Goal: Task Accomplishment & Management: Use online tool/utility

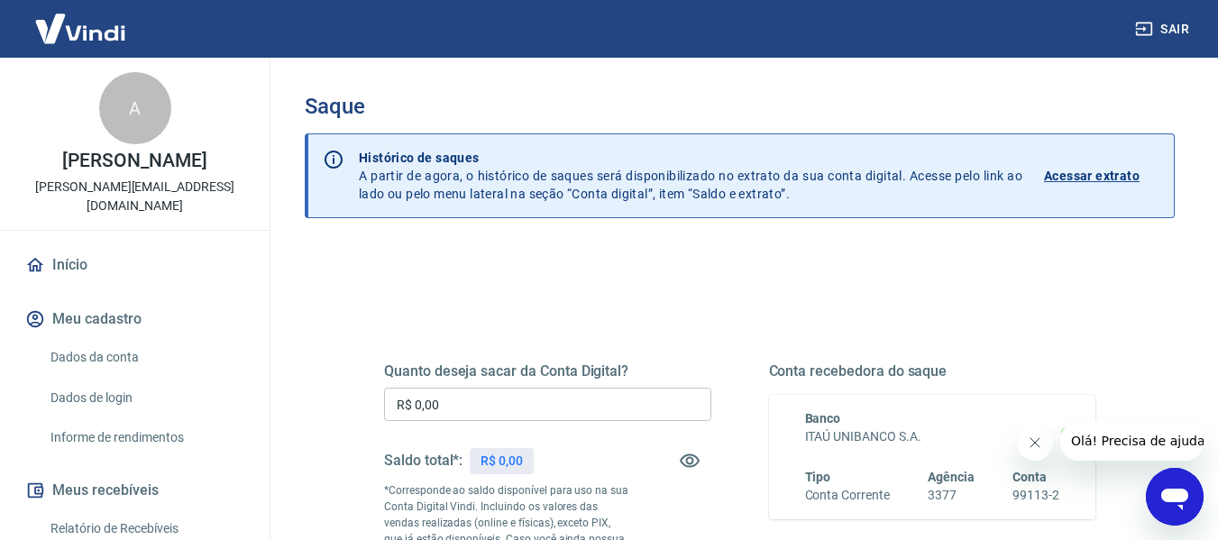
scroll to position [90, 0]
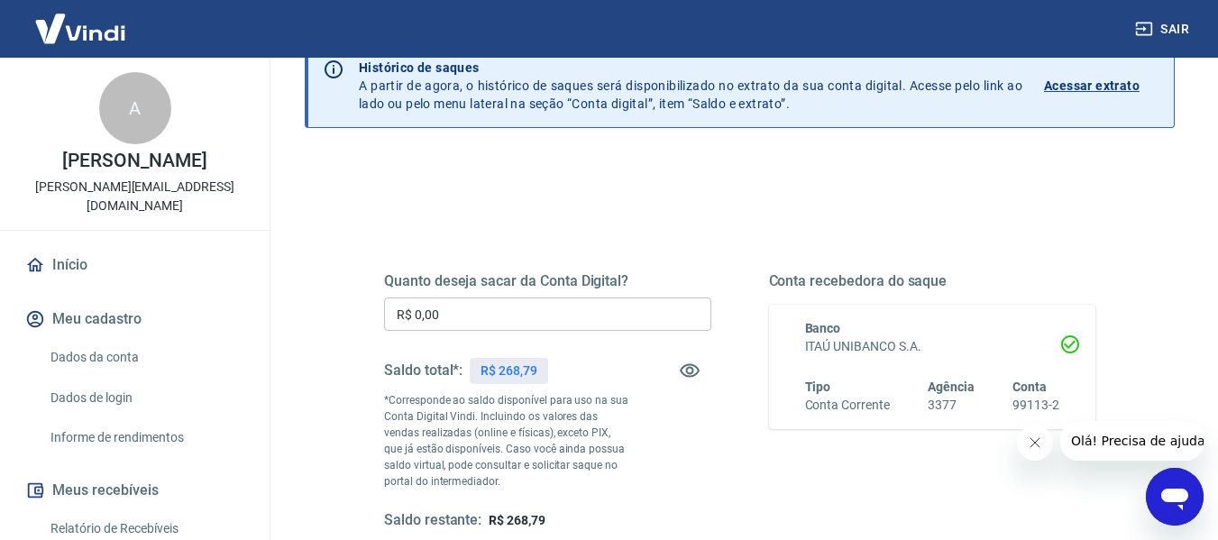
click at [656, 324] on input "R$ 0,00" at bounding box center [547, 314] width 327 height 33
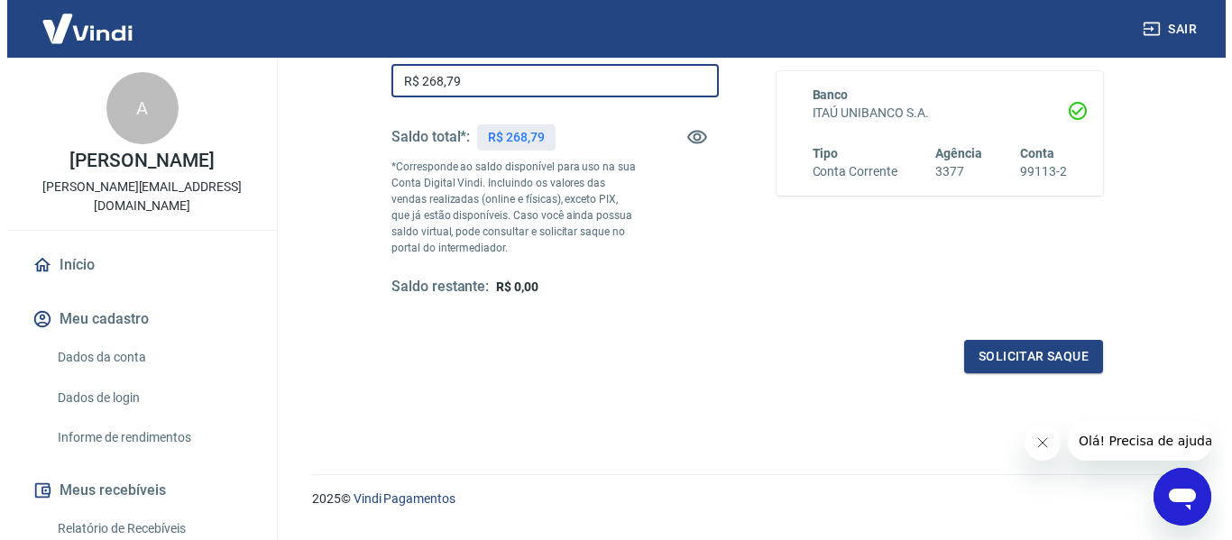
scroll to position [361, 0]
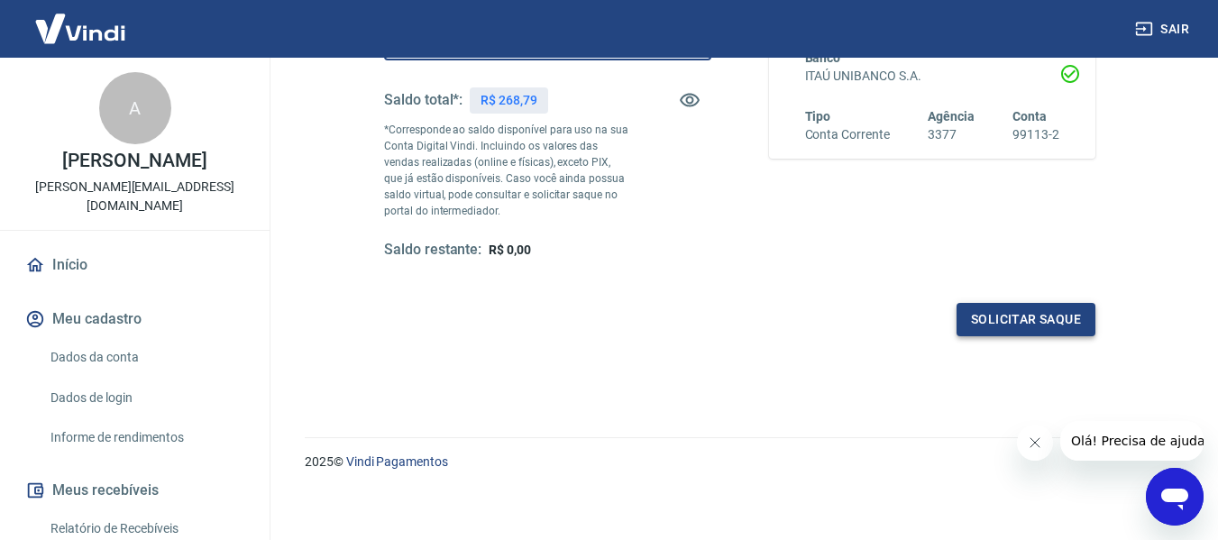
type input "R$ 268,79"
click at [1050, 316] on button "Solicitar saque" at bounding box center [1026, 319] width 139 height 33
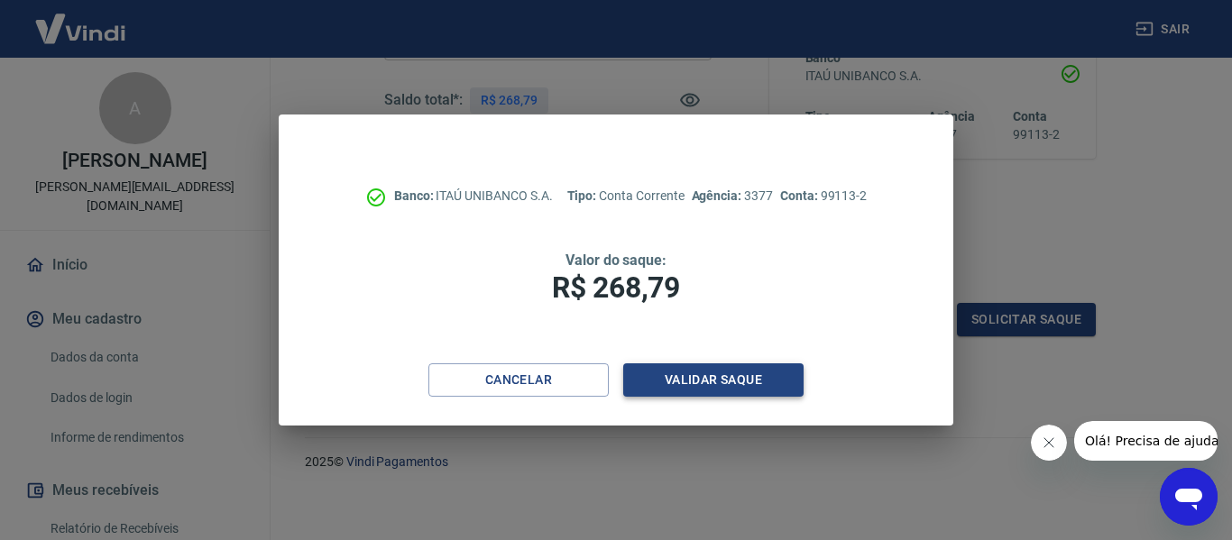
click at [733, 395] on button "Validar saque" at bounding box center [713, 379] width 180 height 33
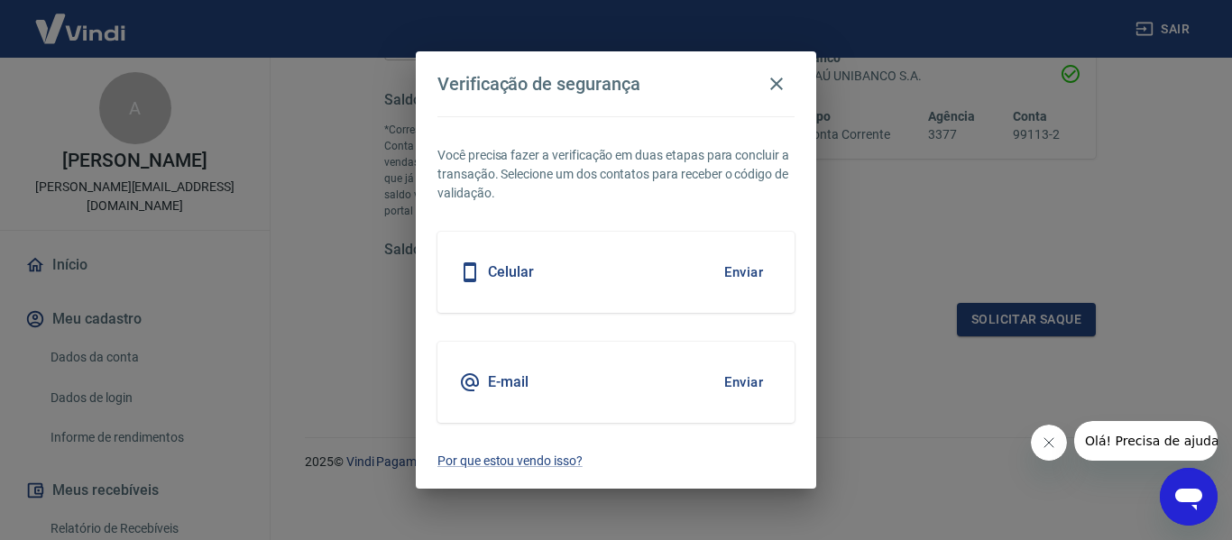
click at [735, 370] on button "Enviar" at bounding box center [743, 382] width 59 height 38
click at [748, 382] on button "Enviar" at bounding box center [743, 382] width 59 height 38
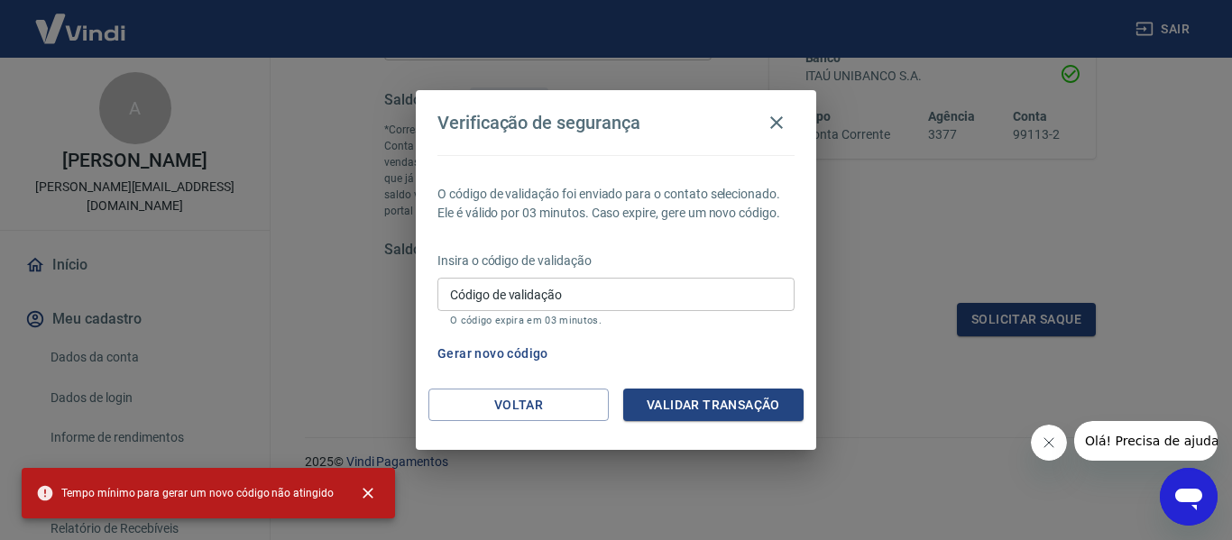
click at [565, 297] on input "Código de validação" at bounding box center [615, 294] width 357 height 33
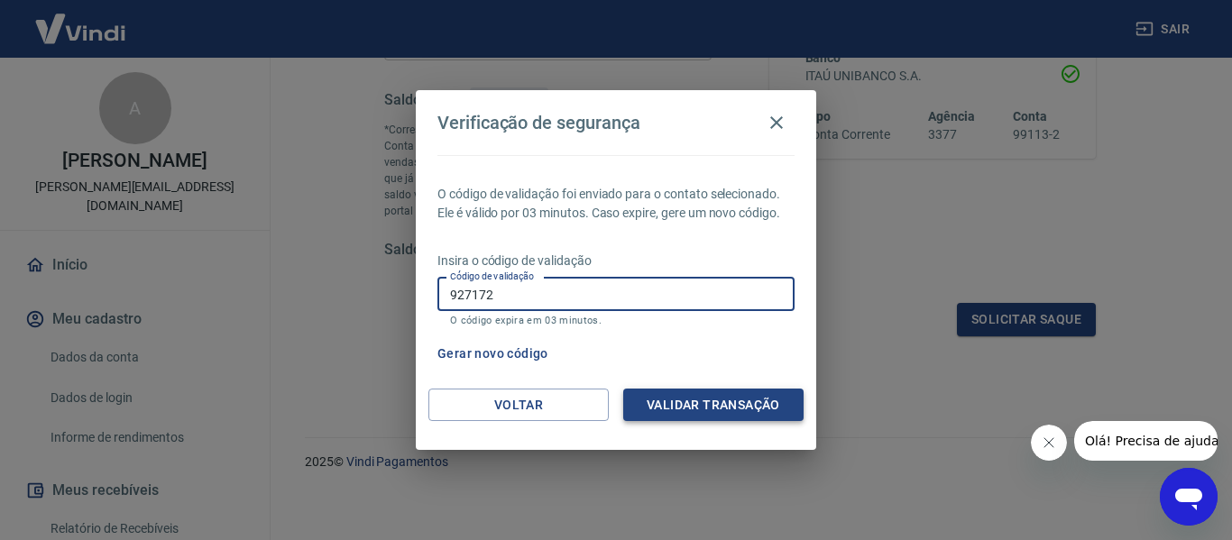
type input "927172"
click at [670, 405] on button "Validar transação" at bounding box center [713, 405] width 180 height 33
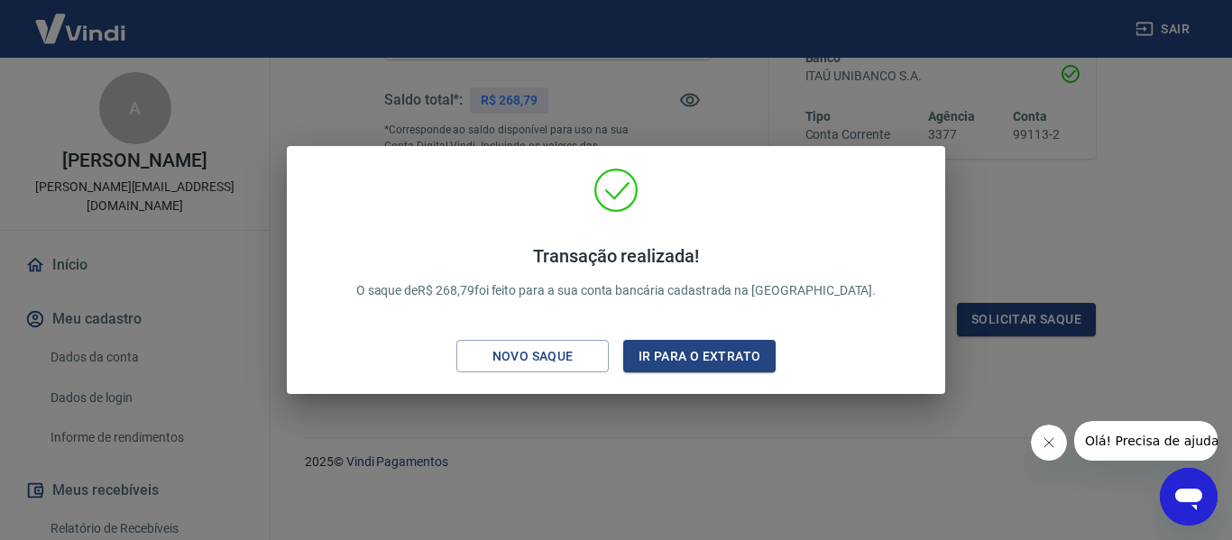
drag, startPoint x: 1062, startPoint y: 236, endPoint x: 717, endPoint y: 46, distance: 394.3
click at [1060, 236] on div "Transação realizada! O saque de R$ 268,79 foi feito para a sua conta bancária c…" at bounding box center [616, 270] width 1232 height 540
